Goal: Use online tool/utility: Use online tool/utility

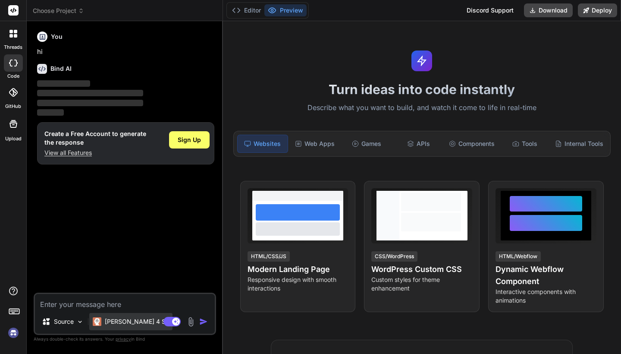
click at [126, 322] on p "[PERSON_NAME] 4 S.." at bounding box center [137, 321] width 64 height 9
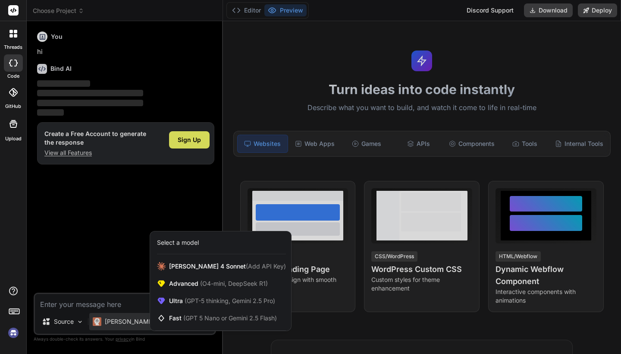
click at [117, 307] on div at bounding box center [310, 177] width 621 height 354
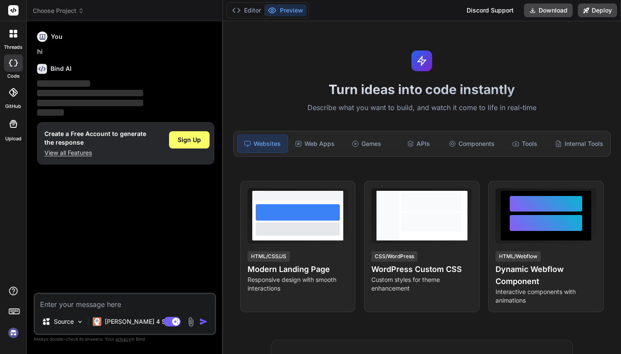
click at [16, 92] on icon at bounding box center [13, 92] width 9 height 9
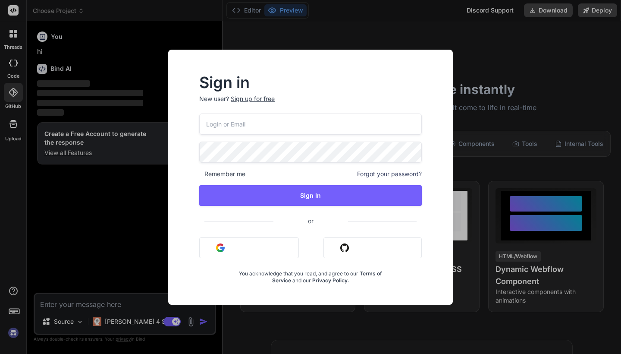
click at [109, 295] on div "Sign in New user? Sign up for free Remember me Forgot your password? Sign In or…" at bounding box center [310, 177] width 621 height 354
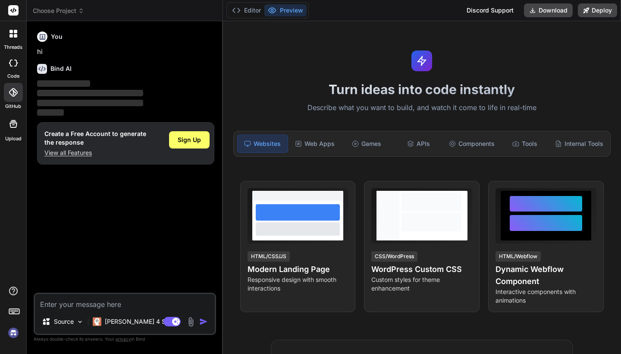
click at [90, 312] on div "Source Claude 4 S.. Agent Mode. When this toggle is activated, AI automatically…" at bounding box center [125, 314] width 183 height 42
click at [88, 300] on textarea at bounding box center [125, 302] width 180 height 16
type textarea "x"
type textarea "h"
type textarea "x"
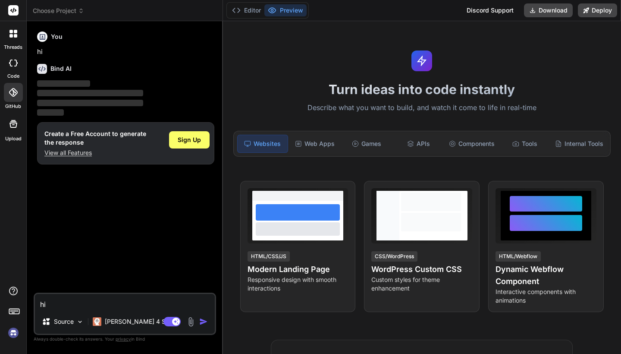
type textarea "hi"
click at [203, 318] on img "button" at bounding box center [203, 321] width 9 height 9
click at [373, 140] on div "Games" at bounding box center [367, 144] width 50 height 18
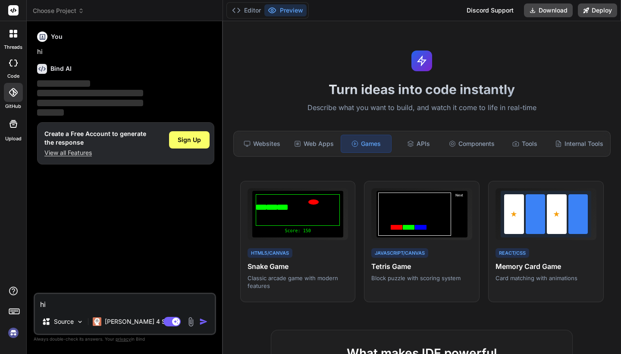
click at [341, 140] on div "Games" at bounding box center [366, 144] width 51 height 18
click at [327, 142] on div "Web Apps" at bounding box center [314, 144] width 50 height 18
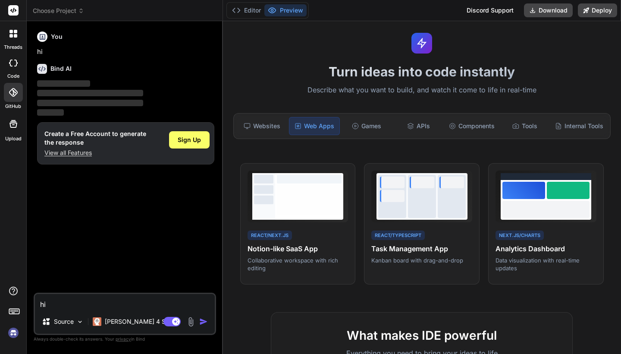
scroll to position [19, 0]
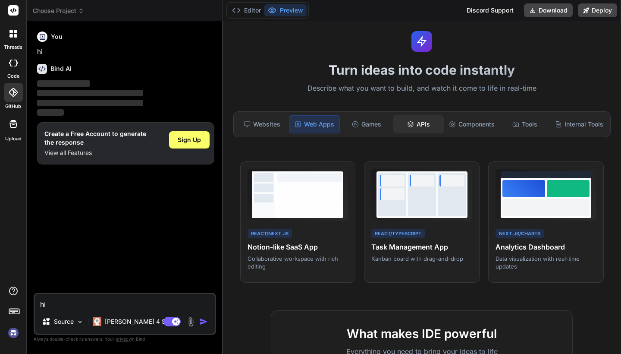
click at [419, 131] on div "APIs" at bounding box center [419, 124] width 50 height 18
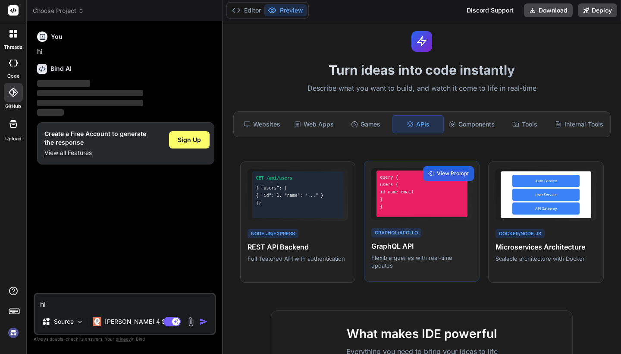
click at [434, 233] on div "GraphQL/Apollo GraphQL API Flexible queries with real-time updates" at bounding box center [422, 248] width 101 height 43
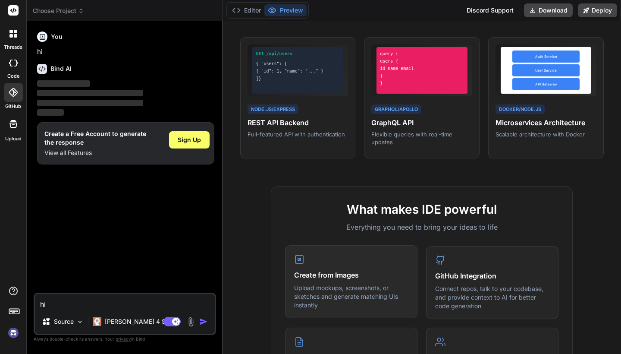
scroll to position [131, 0]
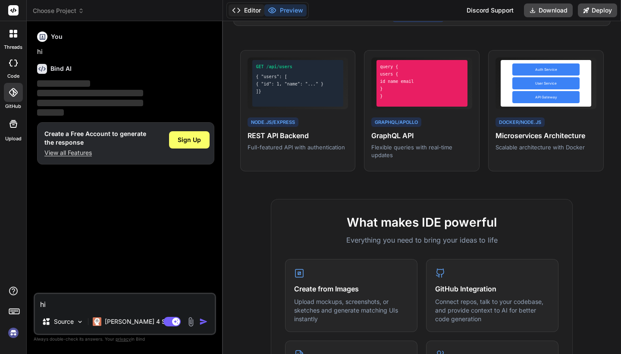
click at [250, 16] on button "Editor" at bounding box center [247, 10] width 36 height 12
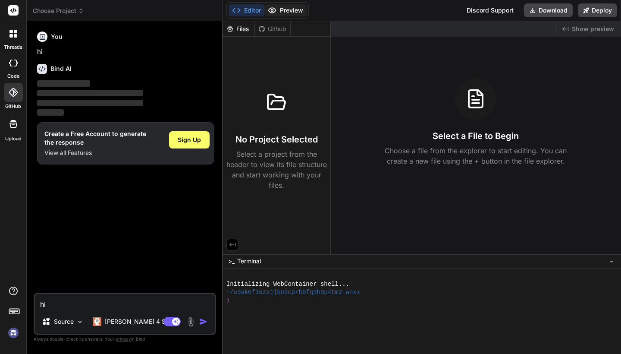
click at [282, 8] on button "Preview" at bounding box center [286, 10] width 42 height 12
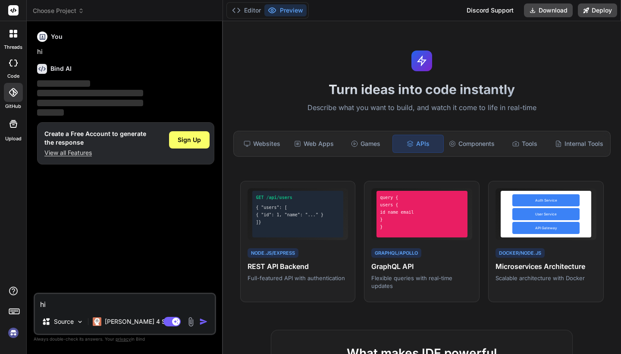
scroll to position [0, 0]
